Goal: Navigation & Orientation: Find specific page/section

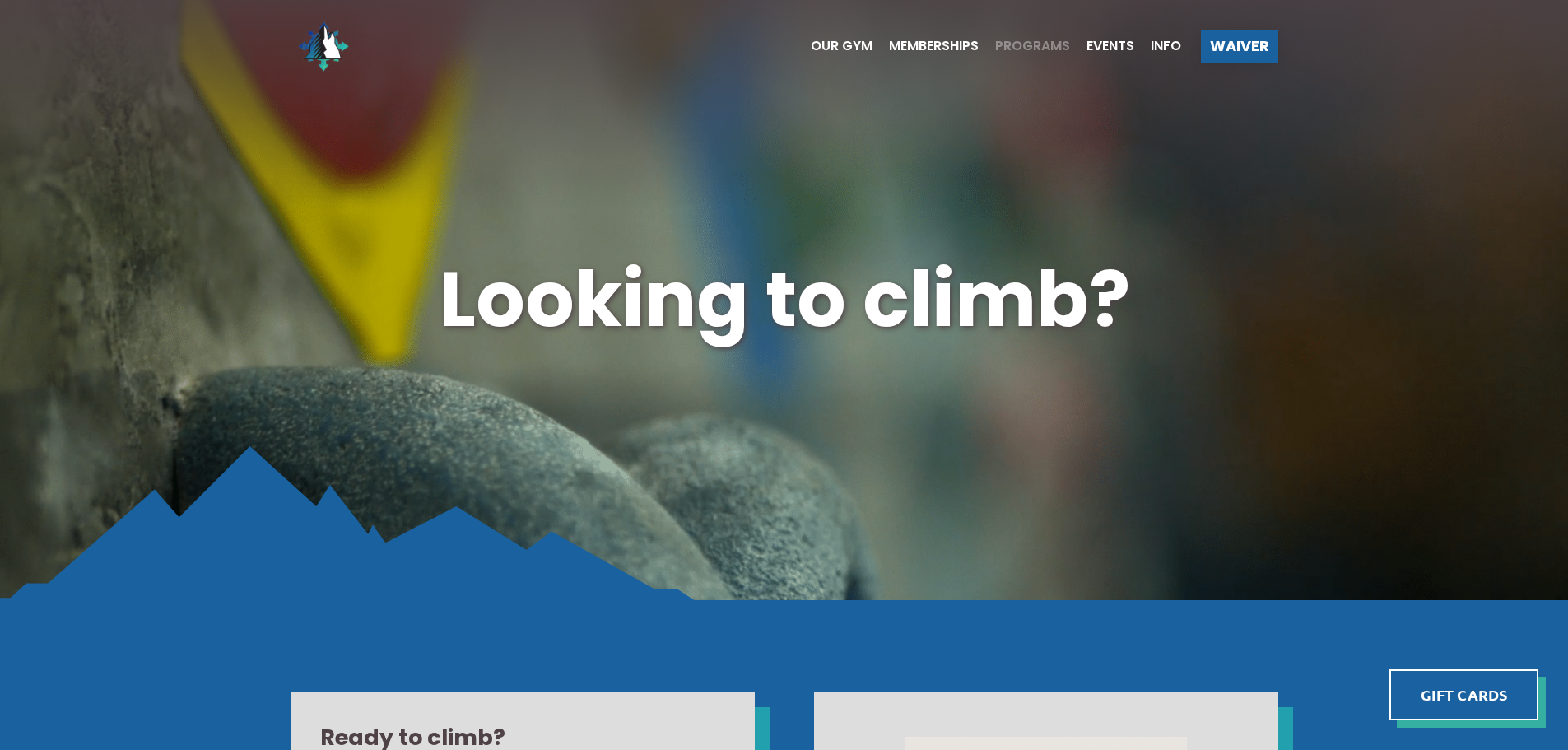
click at [1044, 42] on span "Programs" at bounding box center [1033, 46] width 75 height 13
